Goal: Transaction & Acquisition: Purchase product/service

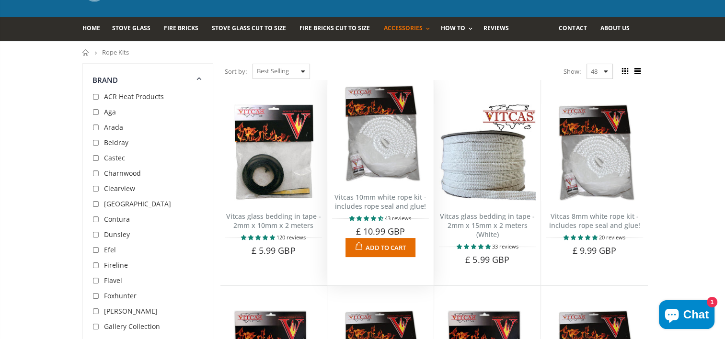
scroll to position [96, 0]
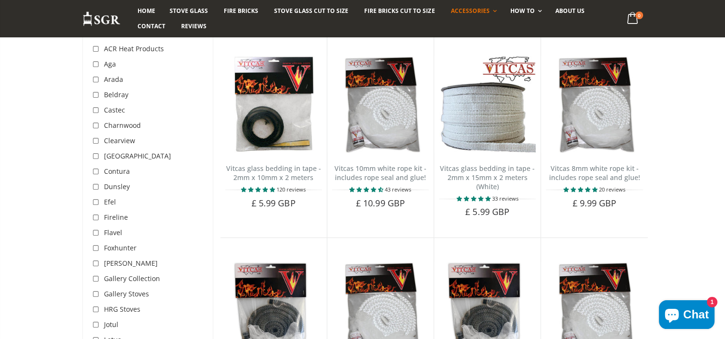
click at [97, 63] on input "checkbox" at bounding box center [98, 65] width 10 height 10
checkbox input "true"
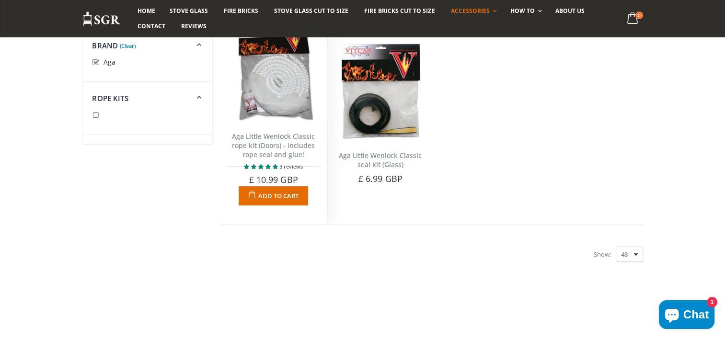
scroll to position [111, 0]
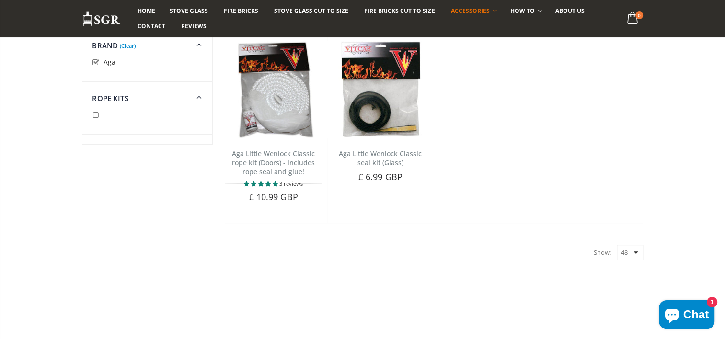
click at [107, 63] on span "Aga" at bounding box center [110, 62] width 12 height 9
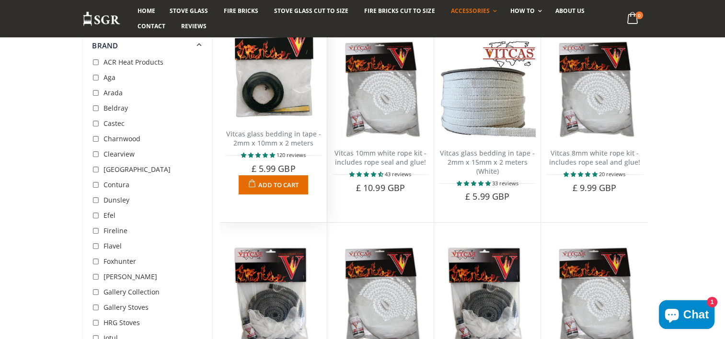
scroll to position [111, 0]
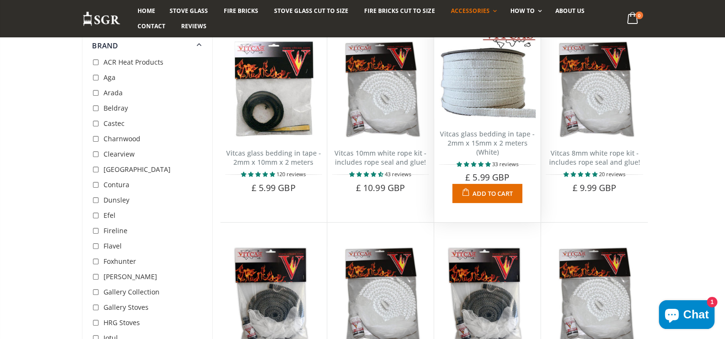
click at [472, 114] on img at bounding box center [487, 70] width 97 height 97
